Goal: Task Accomplishment & Management: Complete application form

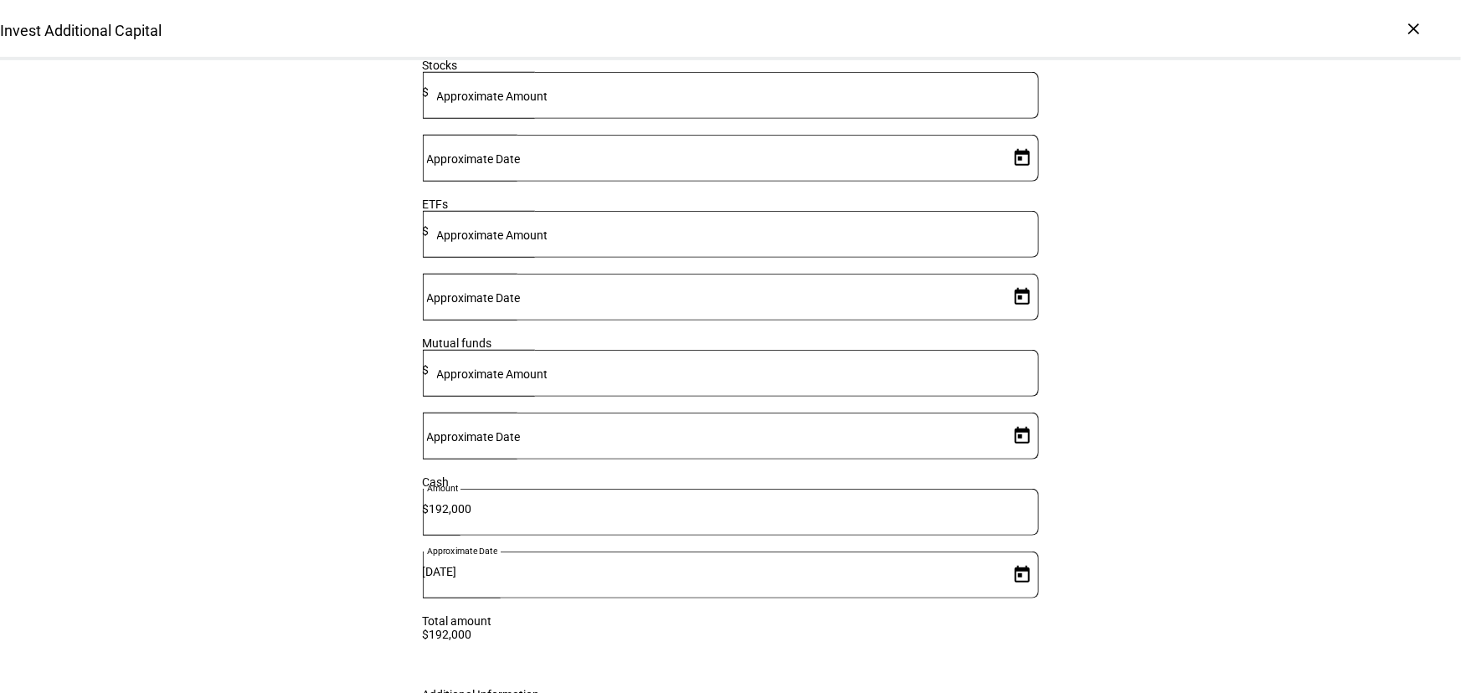
scroll to position [624, 0]
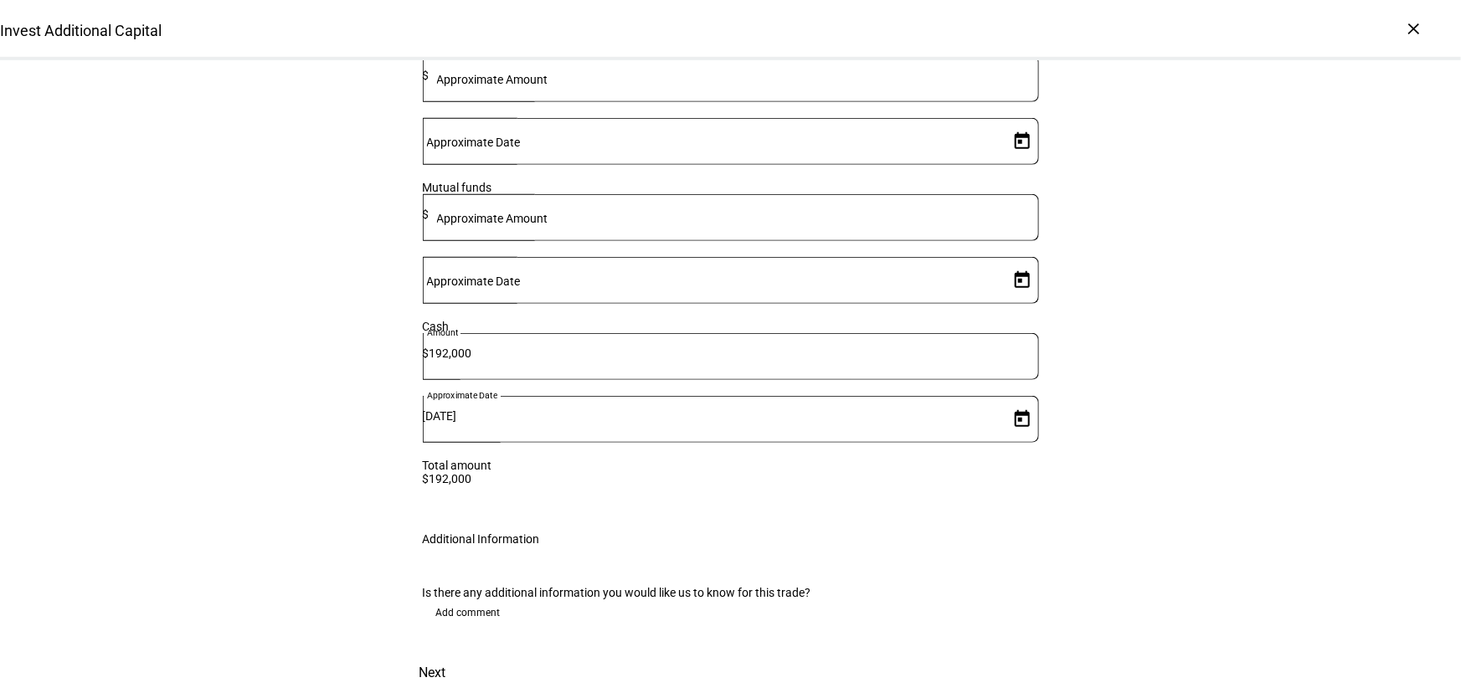
click at [470, 653] on span at bounding box center [433, 673] width 74 height 40
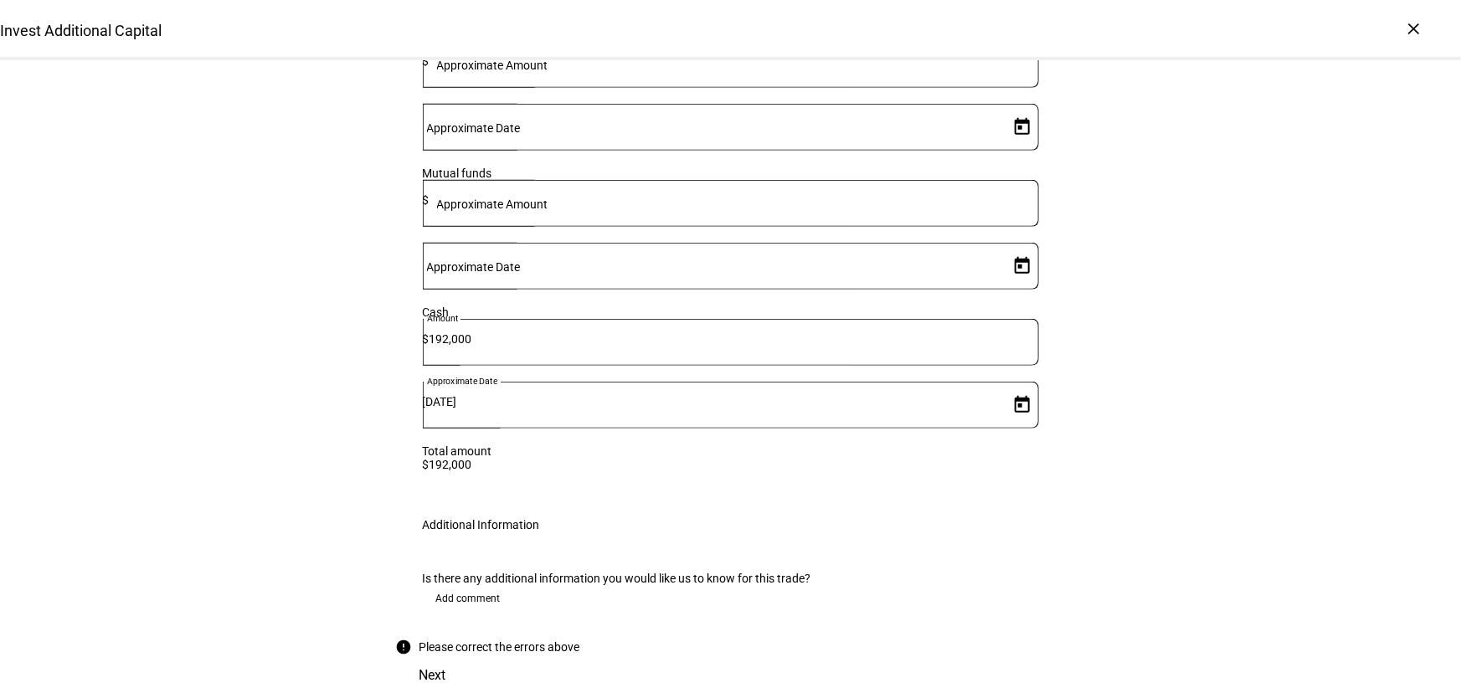
scroll to position [548, 0]
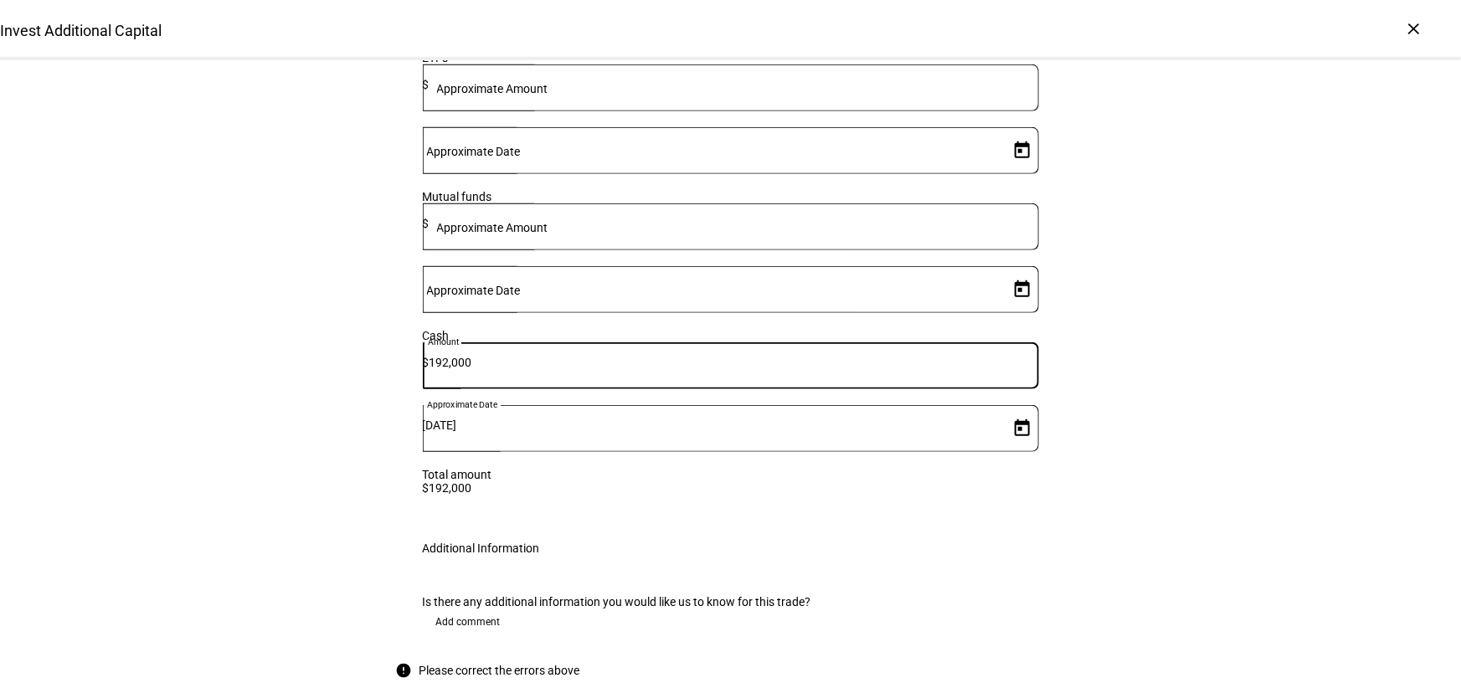
drag, startPoint x: 682, startPoint y: 395, endPoint x: 569, endPoint y: 389, distance: 114.0
click at [569, 389] on div "Cash Amount $ 192,000 Approximate Date [DATE]" at bounding box center [731, 398] width 616 height 139
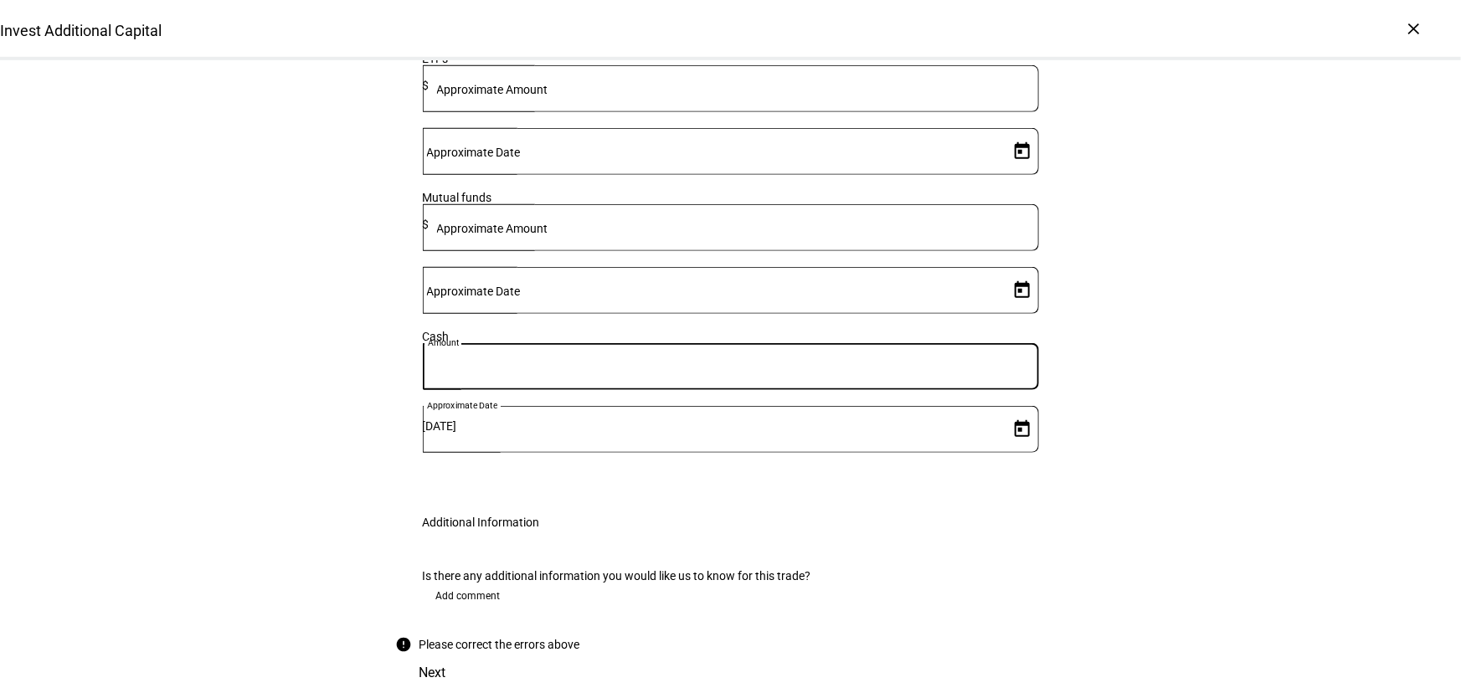
click at [549, 235] on mat-label "Approximate Amount" at bounding box center [492, 228] width 111 height 13
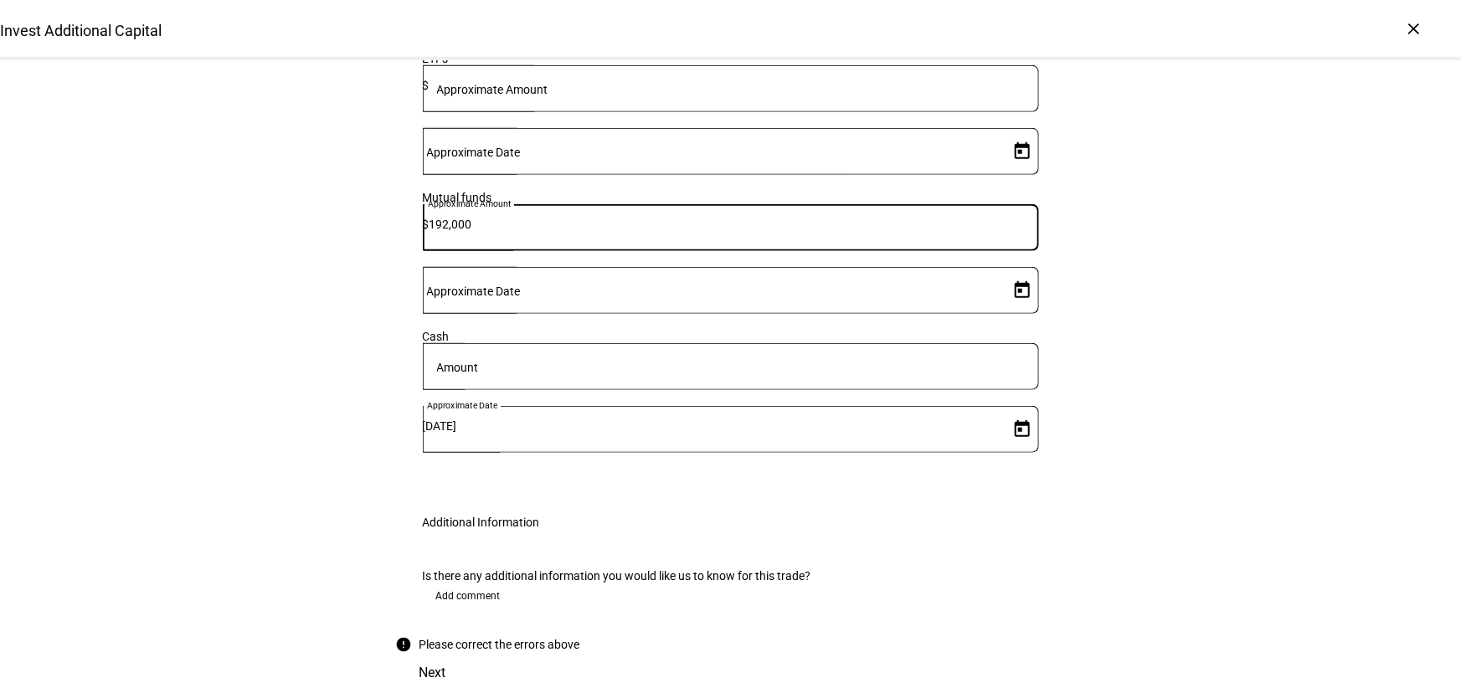
type input "192,000"
click at [1003, 311] on span "Open calendar" at bounding box center [1022, 290] width 40 height 40
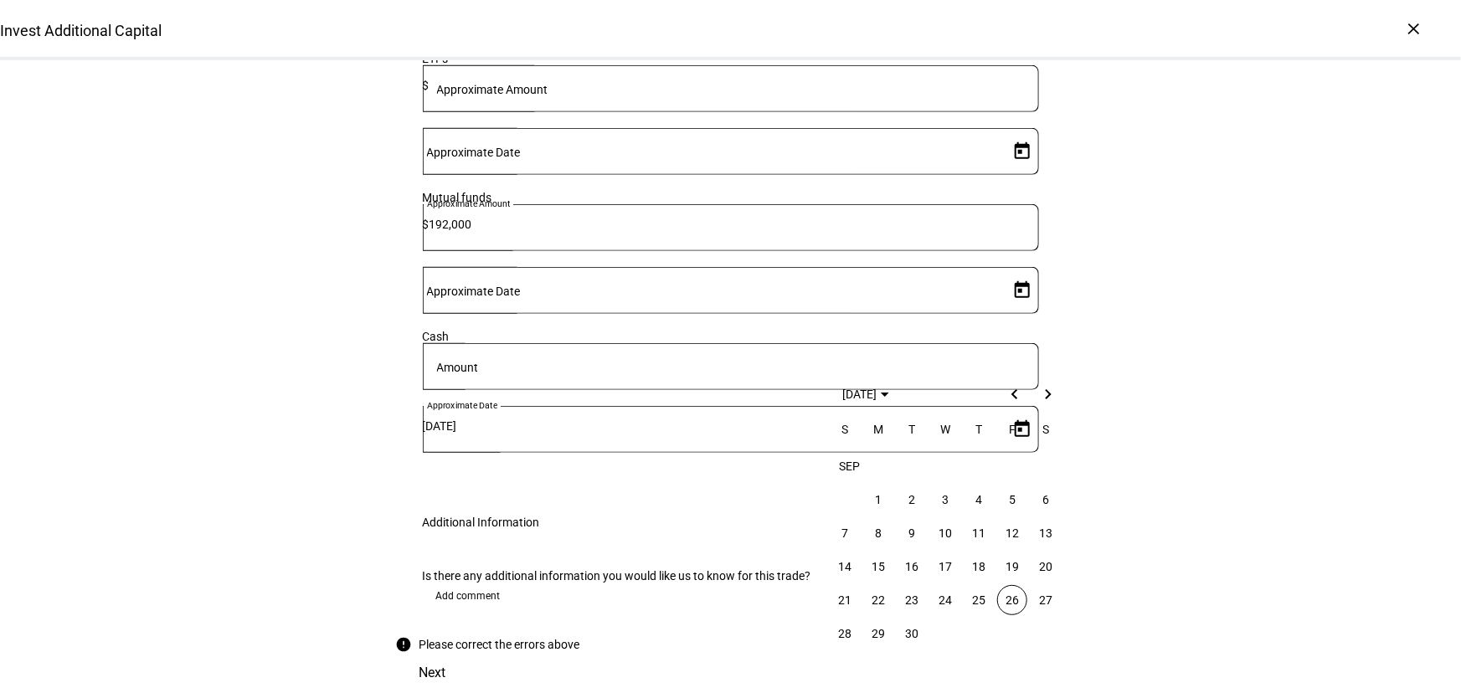
click at [1006, 603] on span "26" at bounding box center [1012, 600] width 30 height 30
type input "[DATE]"
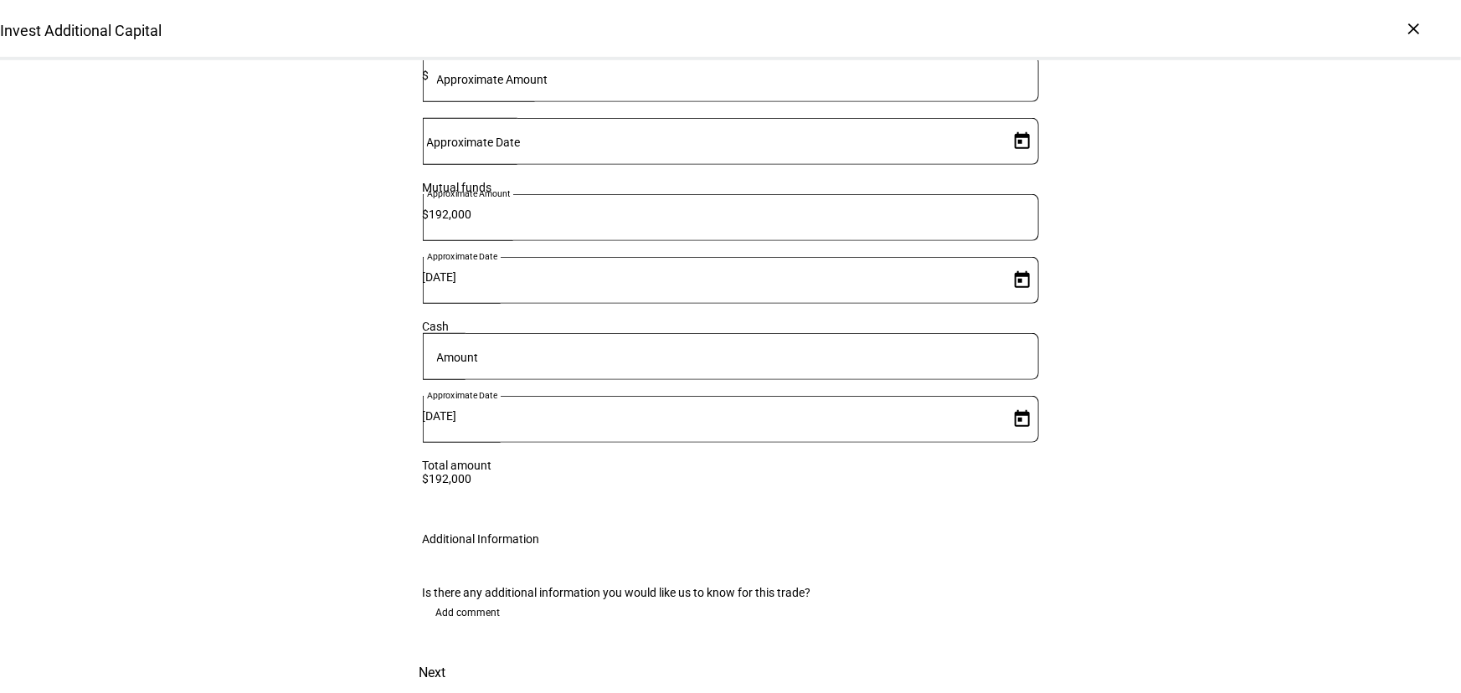
click at [1010, 399] on span "Open calendar" at bounding box center [1022, 419] width 40 height 40
click at [1249, 358] on div at bounding box center [730, 346] width 1461 height 693
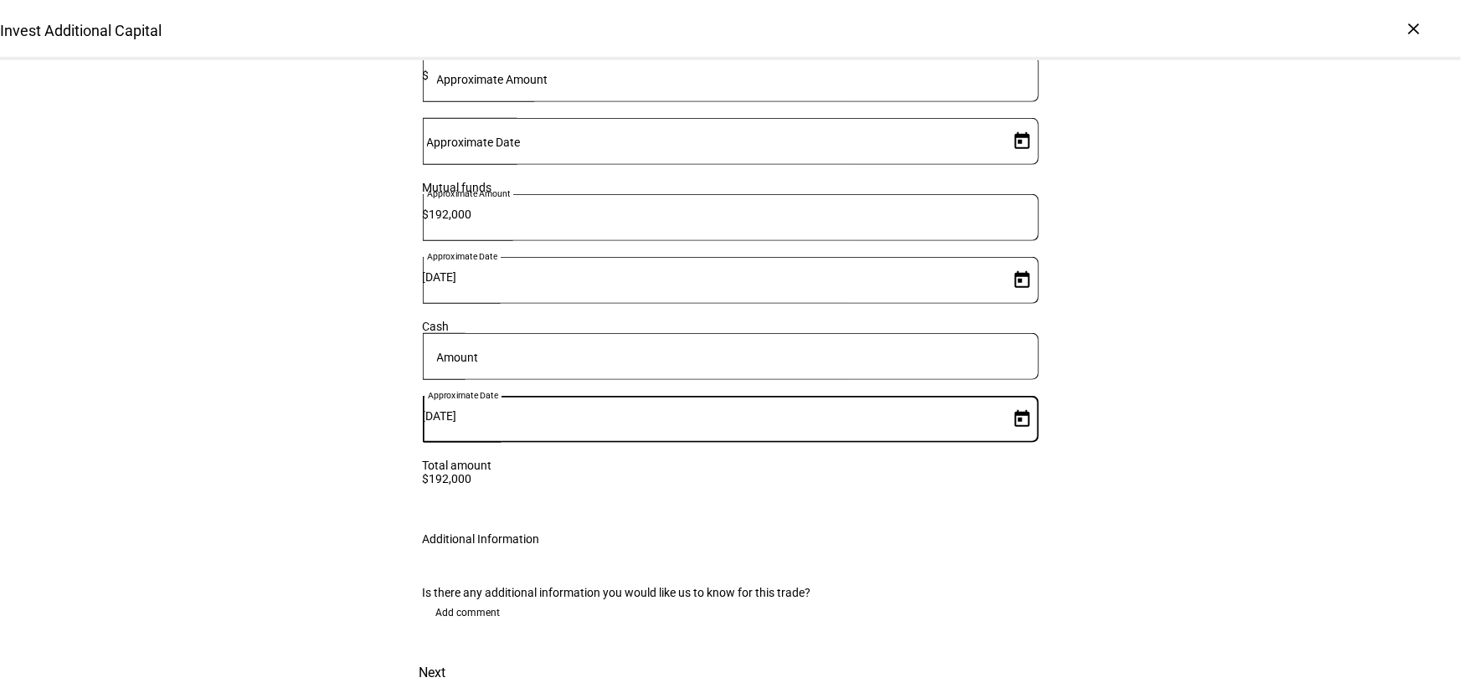
drag, startPoint x: 948, startPoint y: 381, endPoint x: 778, endPoint y: 386, distance: 170.1
click at [778, 386] on div "Cash Amount Approximate Date [DATE]" at bounding box center [731, 389] width 616 height 139
click at [825, 483] on div "Invest Additional Capital Complete and submit this form to invest additional ca…" at bounding box center [731, 106] width 670 height 1174
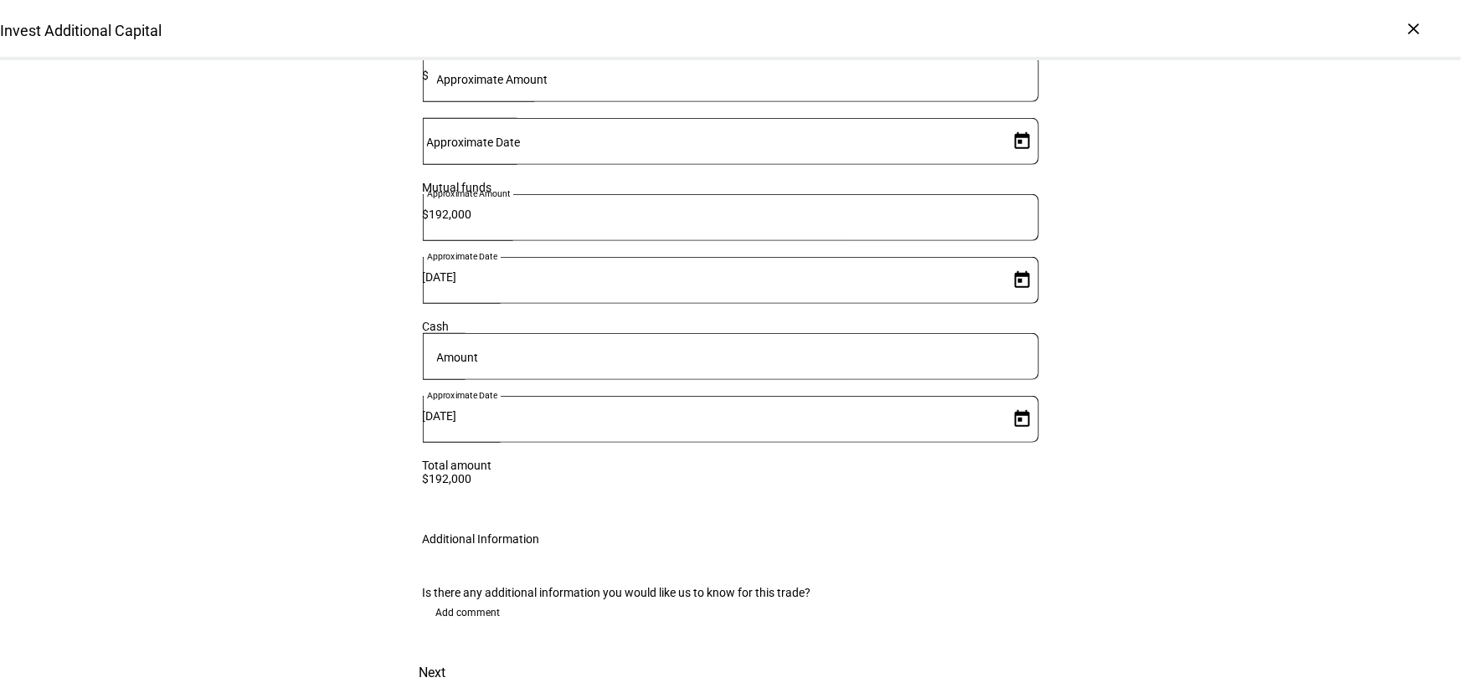
drag, startPoint x: 881, startPoint y: 394, endPoint x: 883, endPoint y: 383, distance: 11.2
click at [881, 396] on div "[DATE]" at bounding box center [712, 419] width 579 height 47
click at [883, 409] on input "[DATE]" at bounding box center [712, 415] width 579 height 13
click at [883, 383] on div at bounding box center [730, 346] width 1461 height 693
click at [1179, 512] on div at bounding box center [730, 346] width 1461 height 693
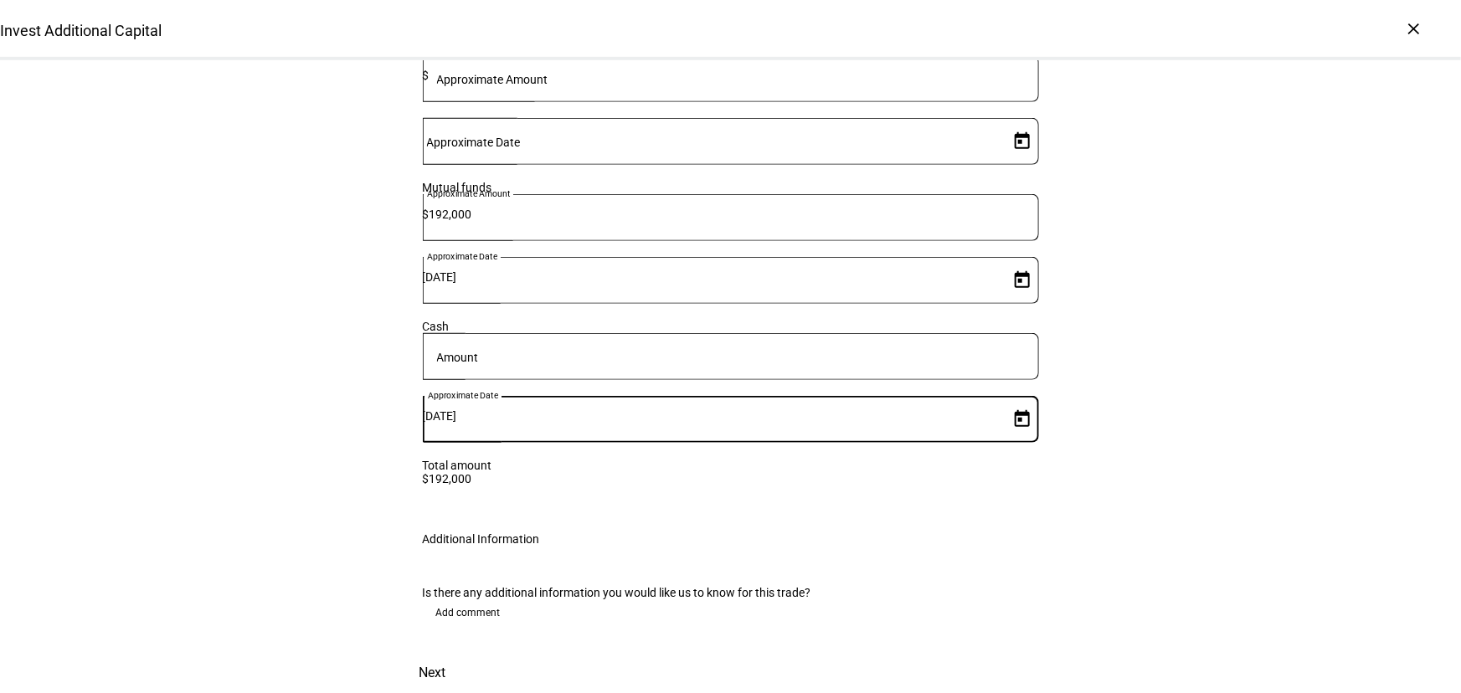
scroll to position [624, 0]
click at [470, 653] on span at bounding box center [433, 673] width 74 height 40
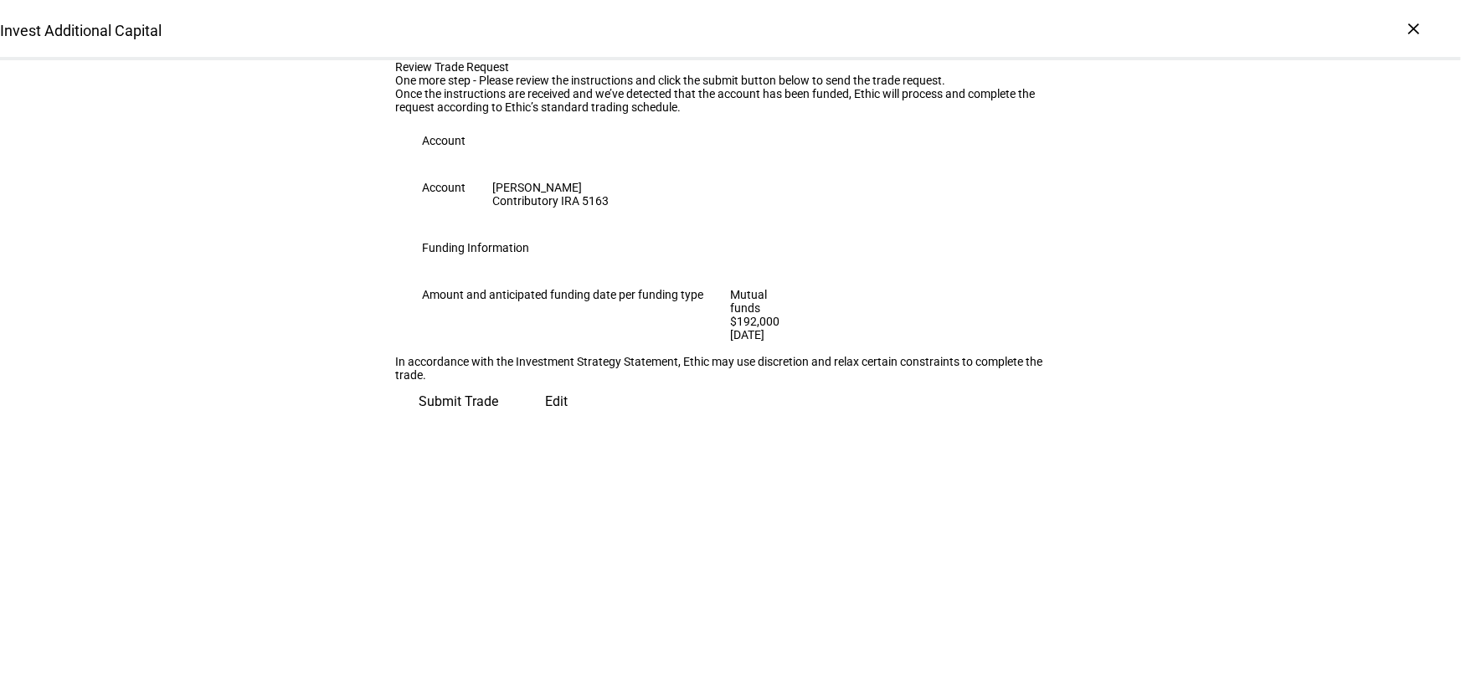
click at [499, 422] on span "Submit Trade" at bounding box center [460, 402] width 80 height 40
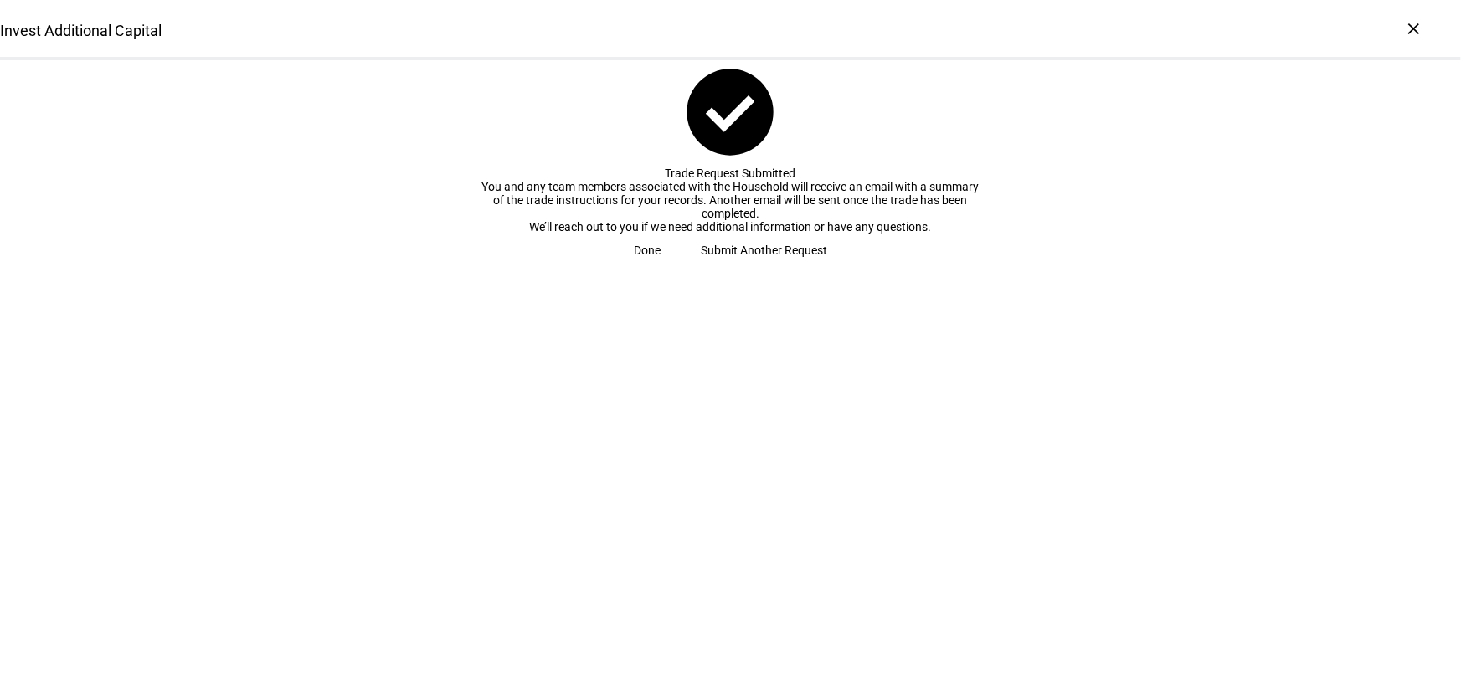
click at [661, 267] on span "Done" at bounding box center [647, 250] width 27 height 33
